Goal: Communication & Community: Share content

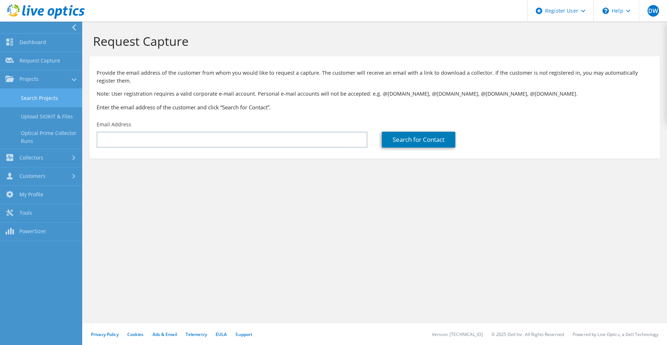
click at [51, 97] on link "Search Projects" at bounding box center [41, 98] width 82 height 18
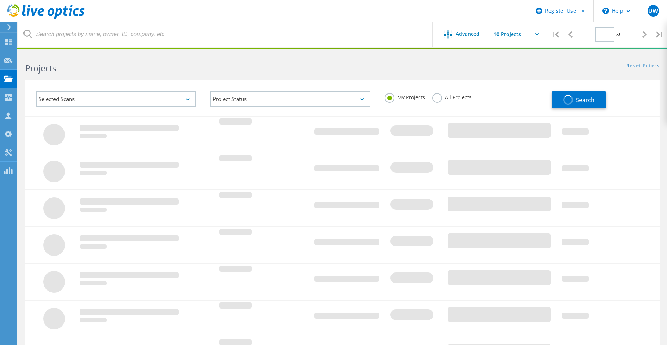
type input "1"
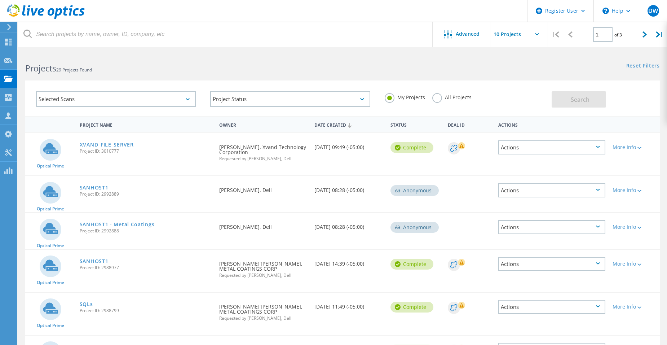
click at [535, 150] on div "Actions" at bounding box center [552, 147] width 107 height 14
click at [527, 154] on div "Share" at bounding box center [552, 153] width 106 height 11
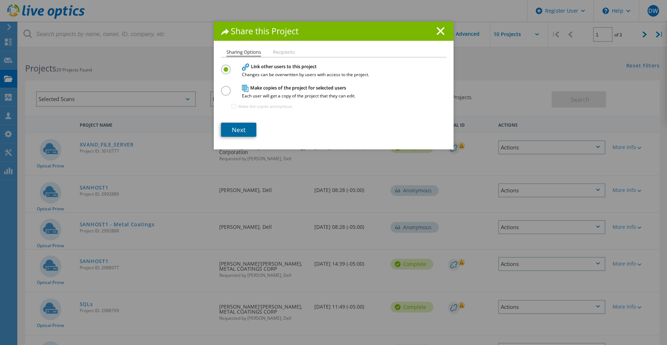
click at [244, 124] on link "Next" at bounding box center [238, 130] width 35 height 14
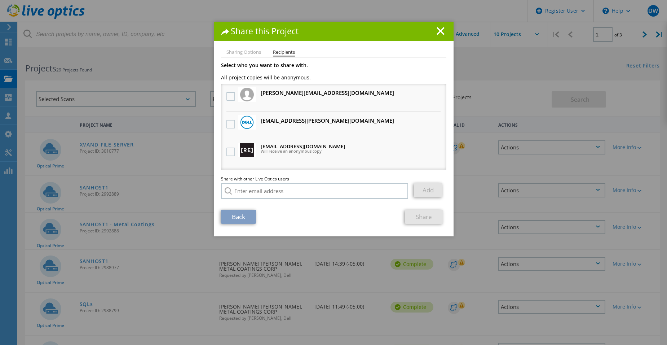
click at [437, 26] on div "Share this Project" at bounding box center [334, 31] width 240 height 19
click at [433, 30] on h1 "Share this Project" at bounding box center [333, 31] width 225 height 8
click at [437, 32] on icon at bounding box center [441, 31] width 8 height 8
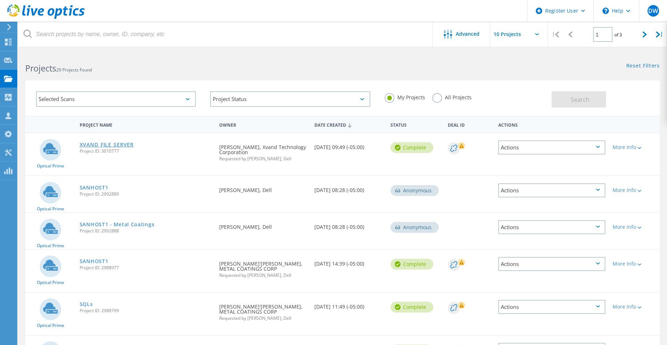
click at [113, 142] on link "XVAND_FILE_SERVER" at bounding box center [107, 144] width 54 height 5
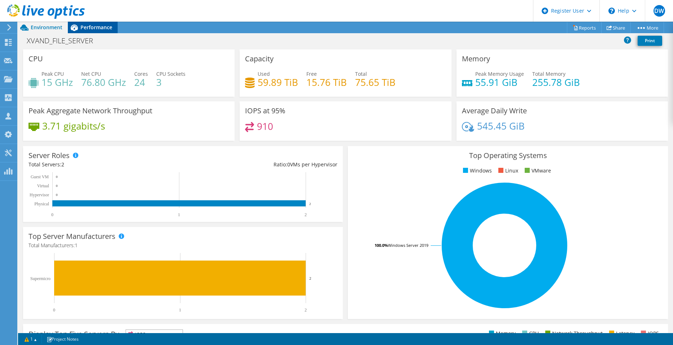
click at [106, 27] on span "Performance" at bounding box center [96, 27] width 32 height 7
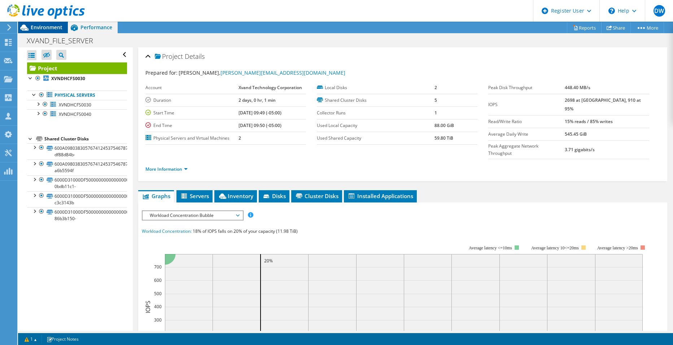
click at [44, 26] on span "Environment" at bounding box center [47, 27] width 32 height 7
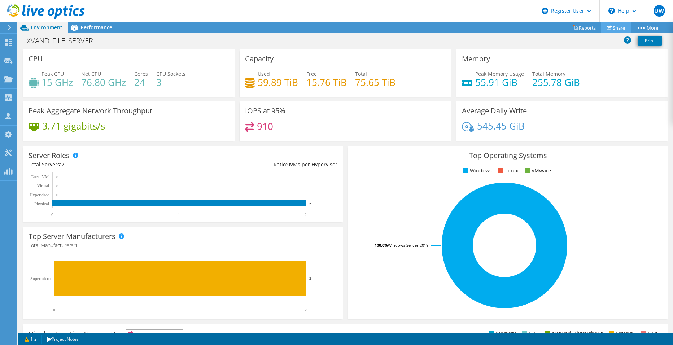
click at [613, 26] on link "Share" at bounding box center [616, 27] width 30 height 11
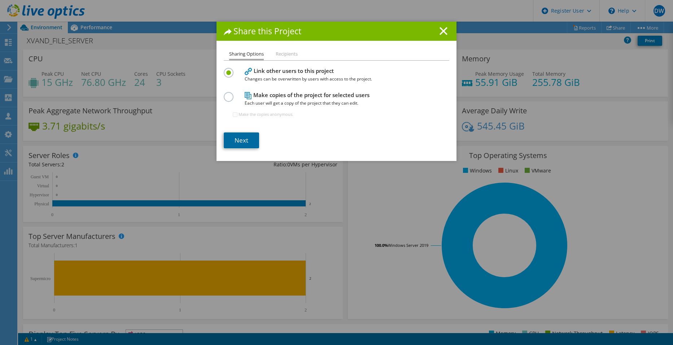
click at [245, 140] on link "Next" at bounding box center [241, 140] width 35 height 16
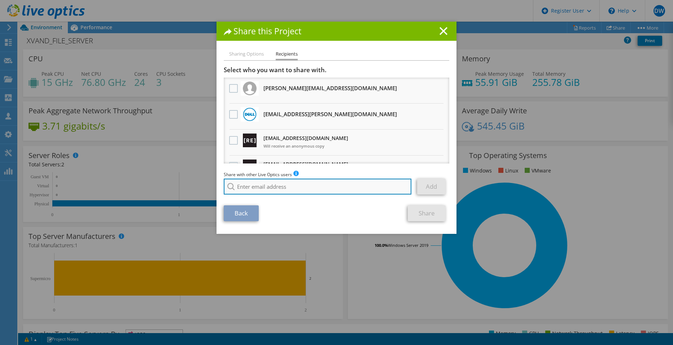
click at [286, 184] on input "search" at bounding box center [318, 187] width 188 height 16
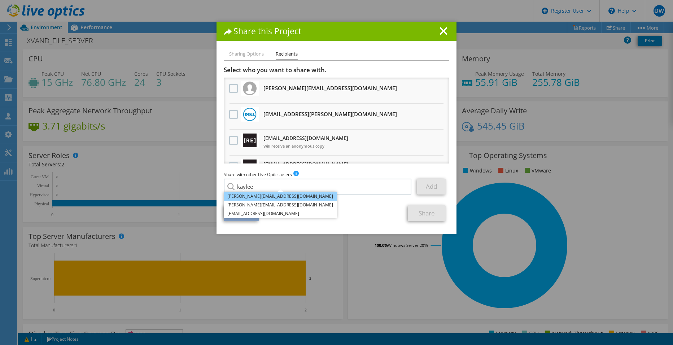
click at [264, 198] on li "[PERSON_NAME][EMAIL_ADDRESS][DOMAIN_NAME]" at bounding box center [280, 196] width 113 height 9
type input "[PERSON_NAME][EMAIL_ADDRESS][DOMAIN_NAME]"
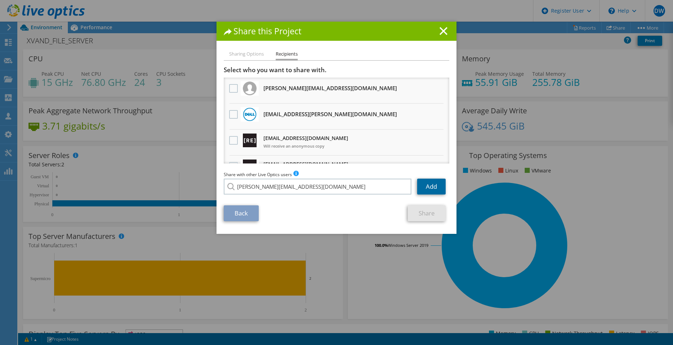
click at [420, 188] on link "Add" at bounding box center [431, 187] width 28 height 16
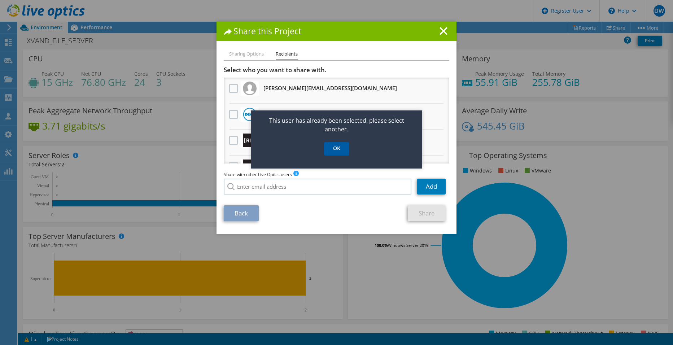
click at [340, 152] on link "OK" at bounding box center [336, 148] width 25 height 13
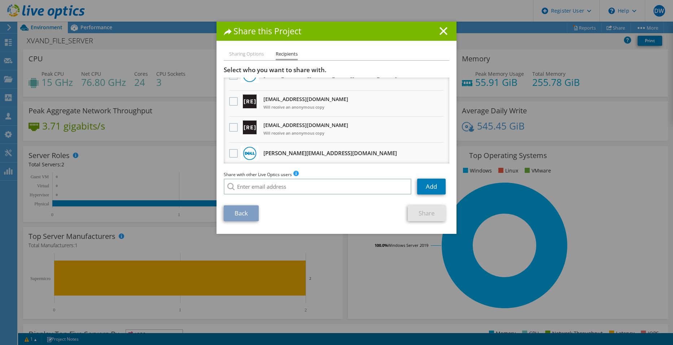
scroll to position [108, 0]
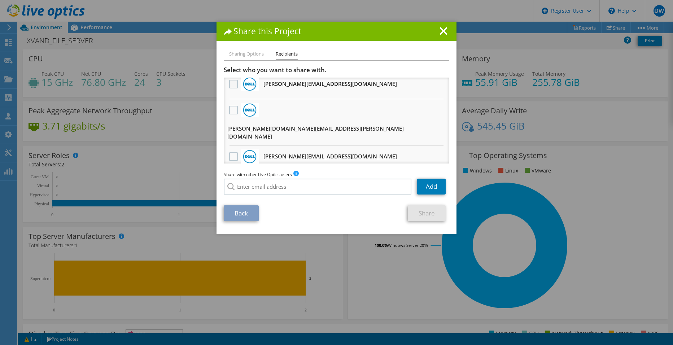
click at [234, 85] on label at bounding box center [234, 84] width 10 height 9
click at [0, 0] on input "checkbox" at bounding box center [0, 0] width 0 height 0
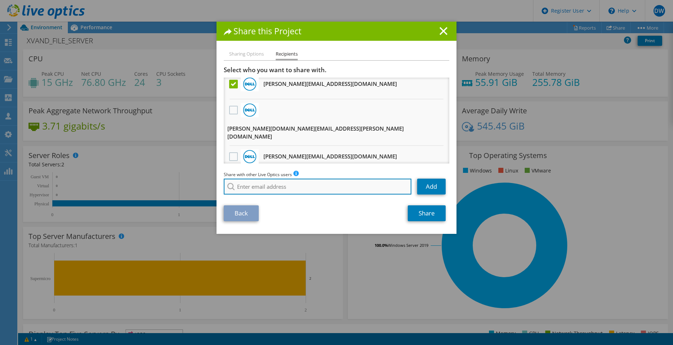
click at [295, 184] on input "search" at bounding box center [318, 187] width 188 height 16
drag, startPoint x: 282, startPoint y: 184, endPoint x: 229, endPoint y: 184, distance: 52.3
click at [229, 184] on div "jackson.wis Jackson.Wiswall@dell.com" at bounding box center [318, 187] width 188 height 16
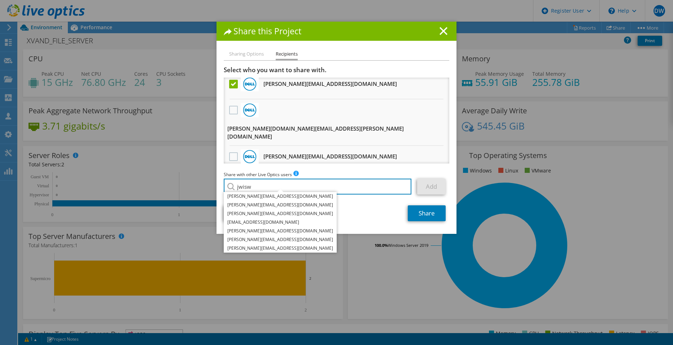
type input "jwiswa"
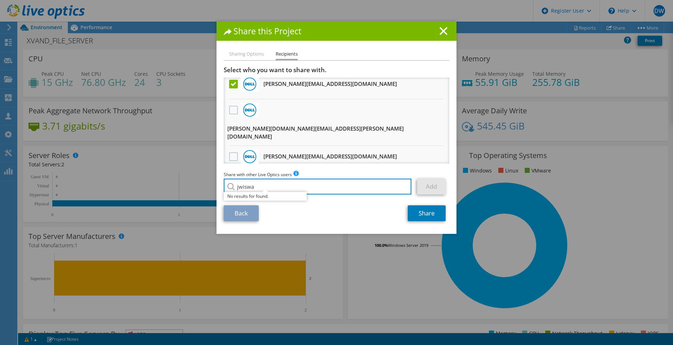
drag, startPoint x: 262, startPoint y: 188, endPoint x: 132, endPoint y: 169, distance: 130.5
click at [170, 178] on div "Share this Project Sharing Options Recipients Link other users to this project …" at bounding box center [336, 173] width 673 height 302
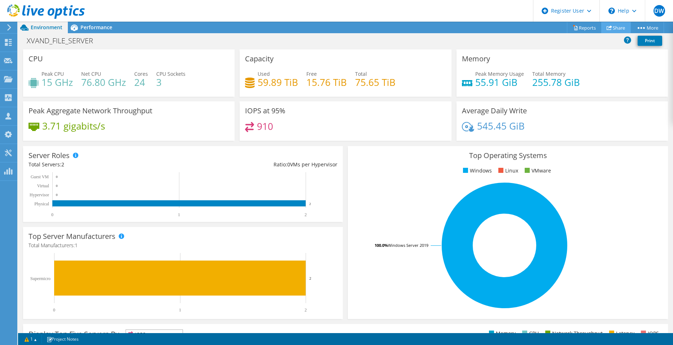
click at [620, 27] on link "Share" at bounding box center [616, 27] width 30 height 11
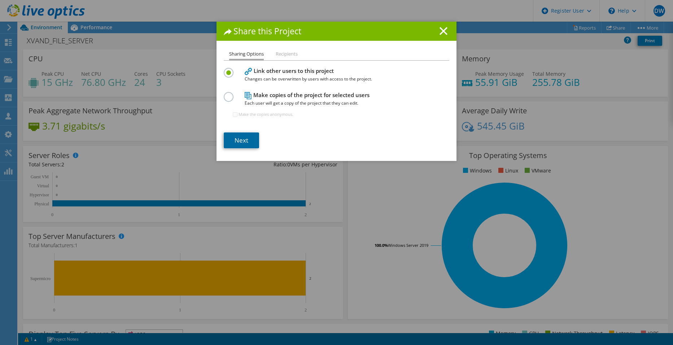
click at [243, 135] on link "Next" at bounding box center [241, 140] width 35 height 16
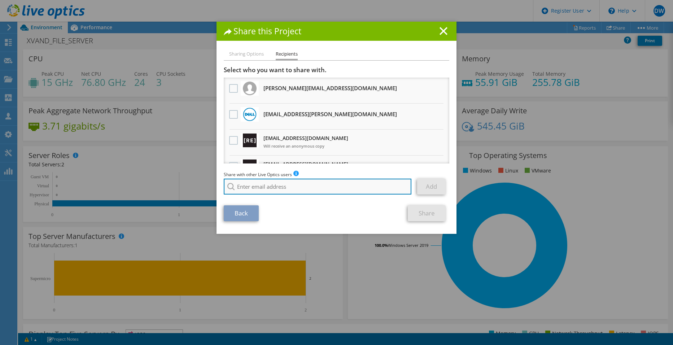
paste input "jacksonwiswall@ecei.com"
type input "jacksonwiswall@ecei.com"
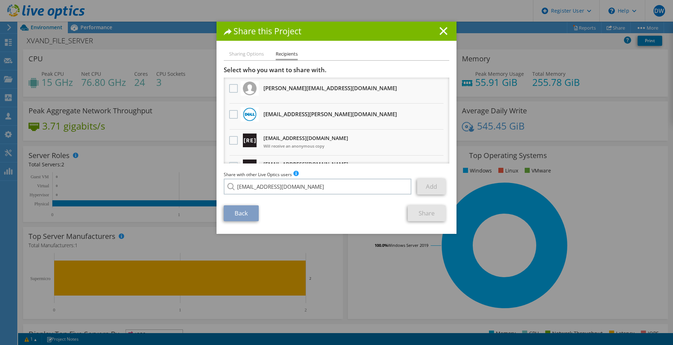
click at [280, 195] on li "jacksonwiswall@ecei.com" at bounding box center [265, 191] width 83 height 9
click at [433, 189] on link "Add" at bounding box center [431, 187] width 28 height 16
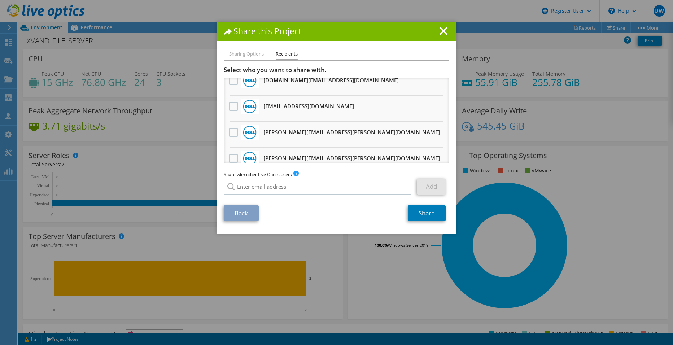
scroll to position [361, 0]
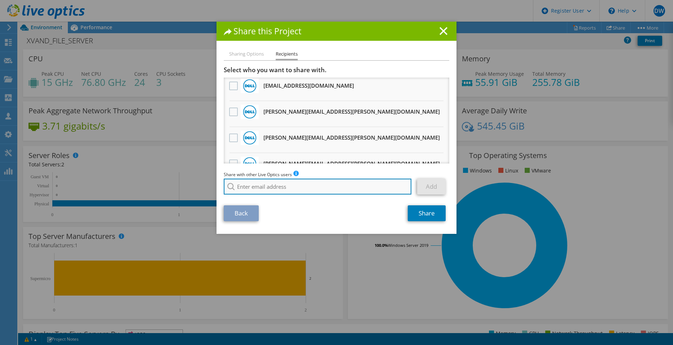
click at [271, 184] on input "search" at bounding box center [318, 187] width 188 height 16
paste input "gregpedersen@ecei.com"
type input "gregpedersen@ecei.com"
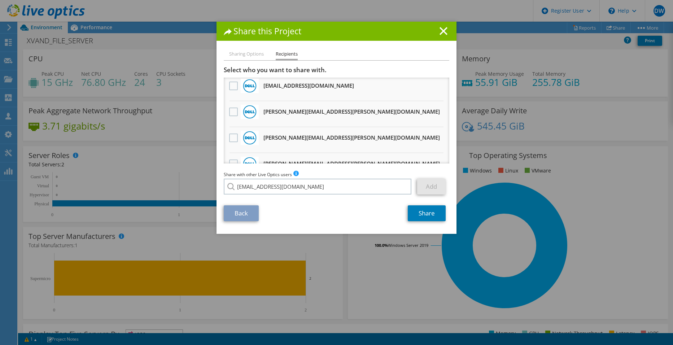
click at [273, 196] on li "gregpedersen@ecei.com" at bounding box center [265, 191] width 83 height 9
click at [428, 190] on link "Add" at bounding box center [431, 187] width 28 height 16
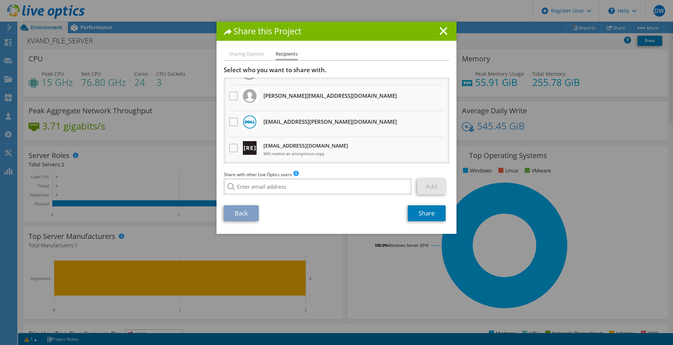
scroll to position [146, 0]
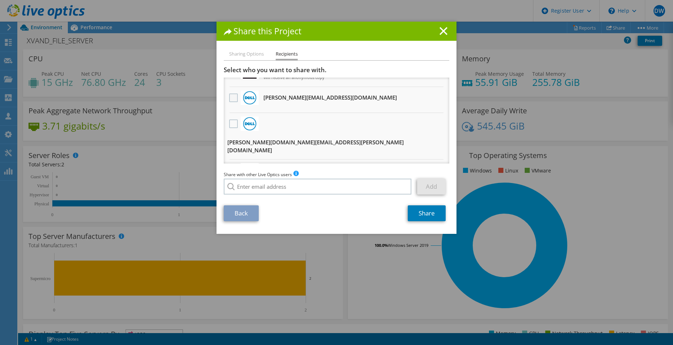
click at [235, 101] on label at bounding box center [234, 97] width 10 height 9
click at [0, 0] on input "checkbox" at bounding box center [0, 0] width 0 height 0
click at [421, 215] on link "Share" at bounding box center [427, 213] width 38 height 16
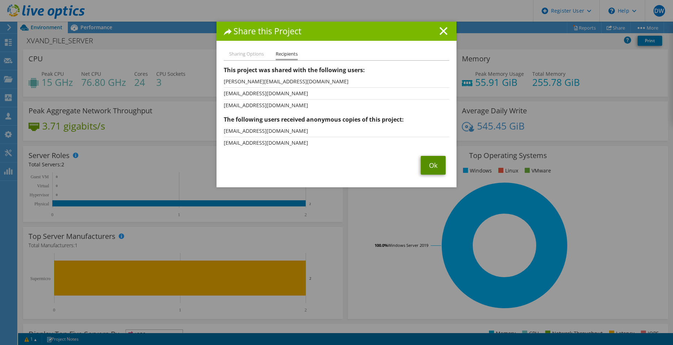
click at [427, 159] on link "Ok" at bounding box center [433, 165] width 25 height 19
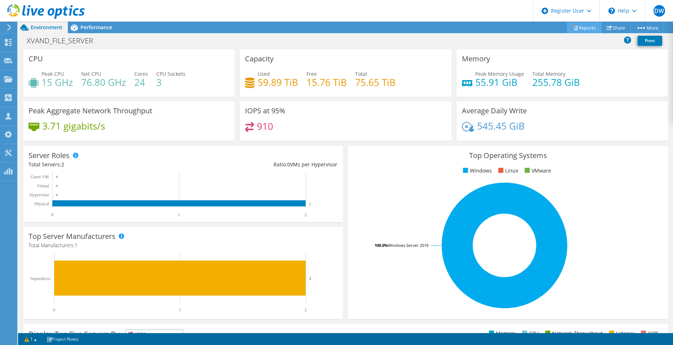
click at [588, 25] on link "Reports" at bounding box center [584, 27] width 35 height 11
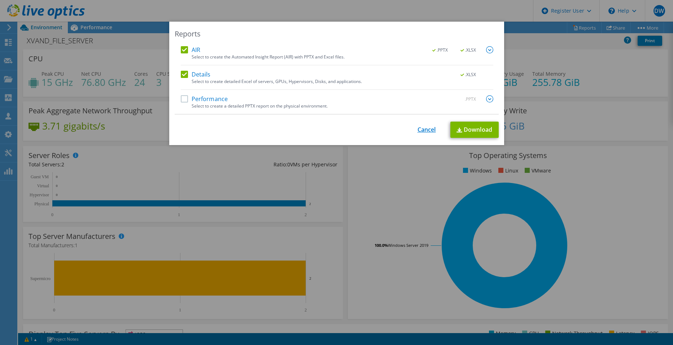
click at [424, 131] on link "Cancel" at bounding box center [426, 129] width 18 height 7
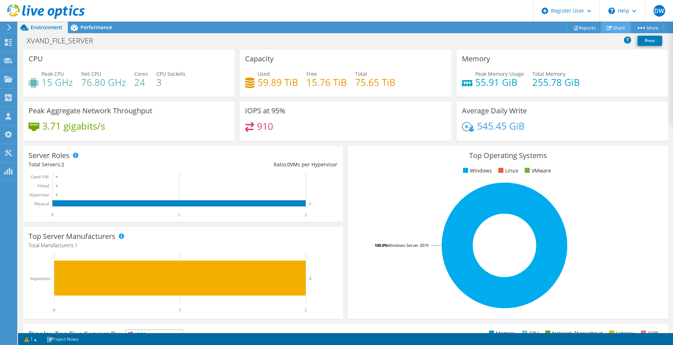
click at [607, 25] on link "Share" at bounding box center [616, 27] width 30 height 11
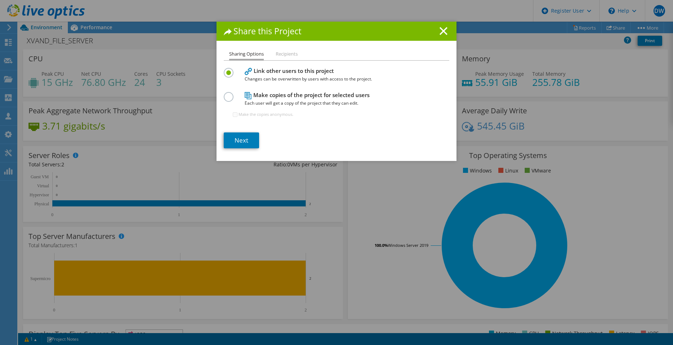
click at [224, 93] on label at bounding box center [230, 93] width 13 height 2
click at [0, 0] on input "radio" at bounding box center [0, 0] width 0 height 0
click at [240, 138] on link "Next" at bounding box center [241, 140] width 35 height 16
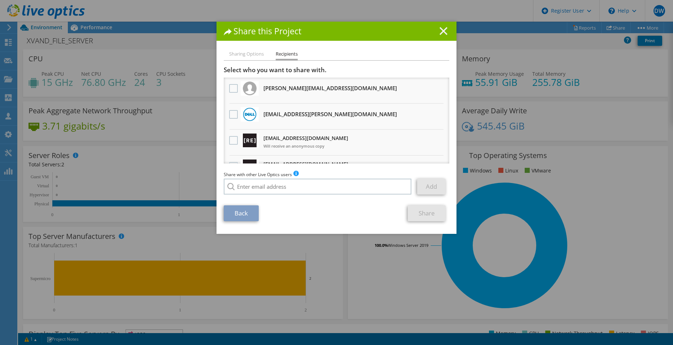
click at [439, 30] on icon at bounding box center [443, 31] width 8 height 8
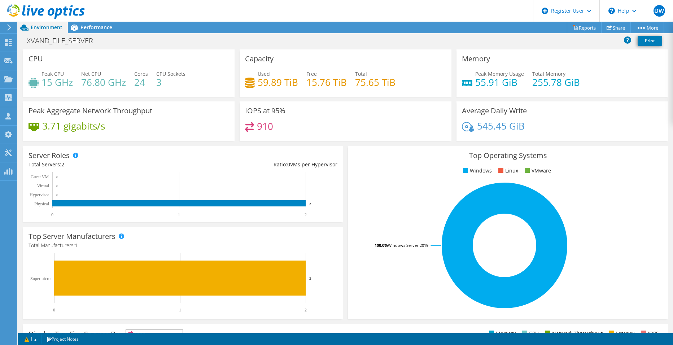
click at [579, 28] on div "This project has been archived. No changes can be made, and graphs and summary …" at bounding box center [345, 183] width 655 height 323
click at [579, 28] on link "Reports" at bounding box center [584, 27] width 35 height 11
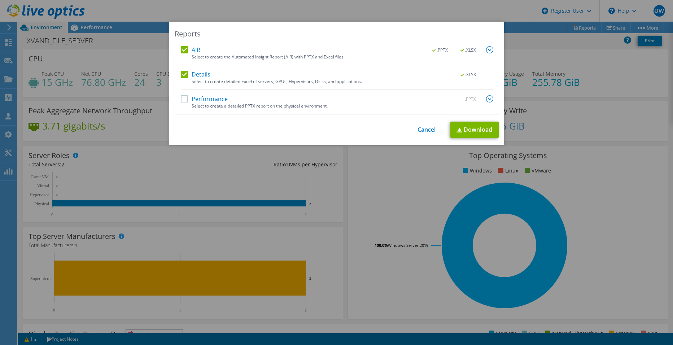
click at [181, 97] on label "Performance" at bounding box center [204, 98] width 47 height 7
click at [0, 0] on input "Performance" at bounding box center [0, 0] width 0 height 0
click at [474, 128] on link "Download" at bounding box center [474, 130] width 48 height 16
